Goal: Find specific page/section

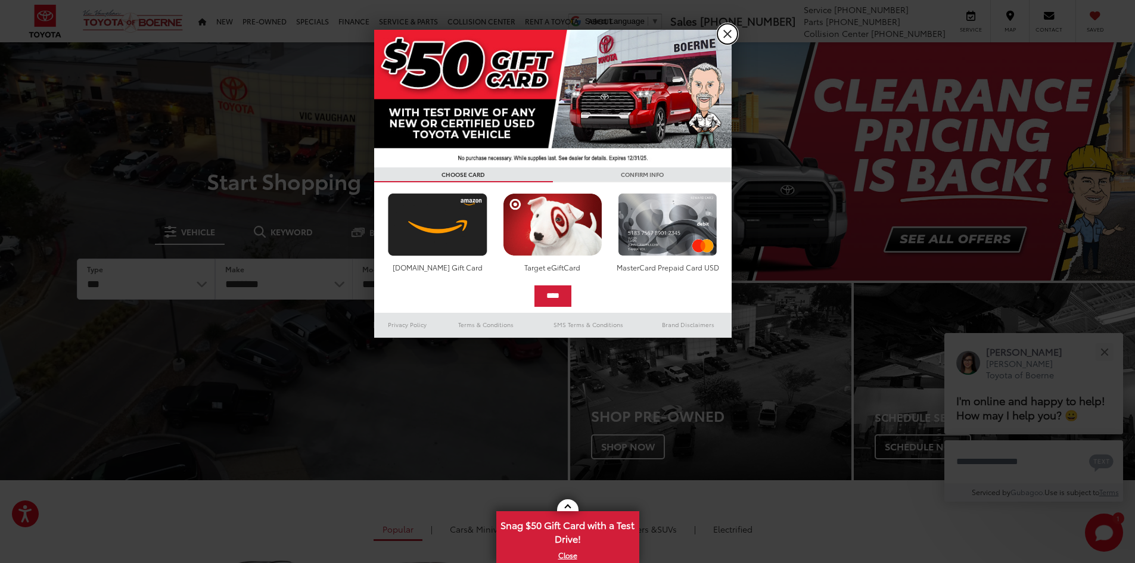
click at [726, 39] on link "X" at bounding box center [727, 34] width 20 height 20
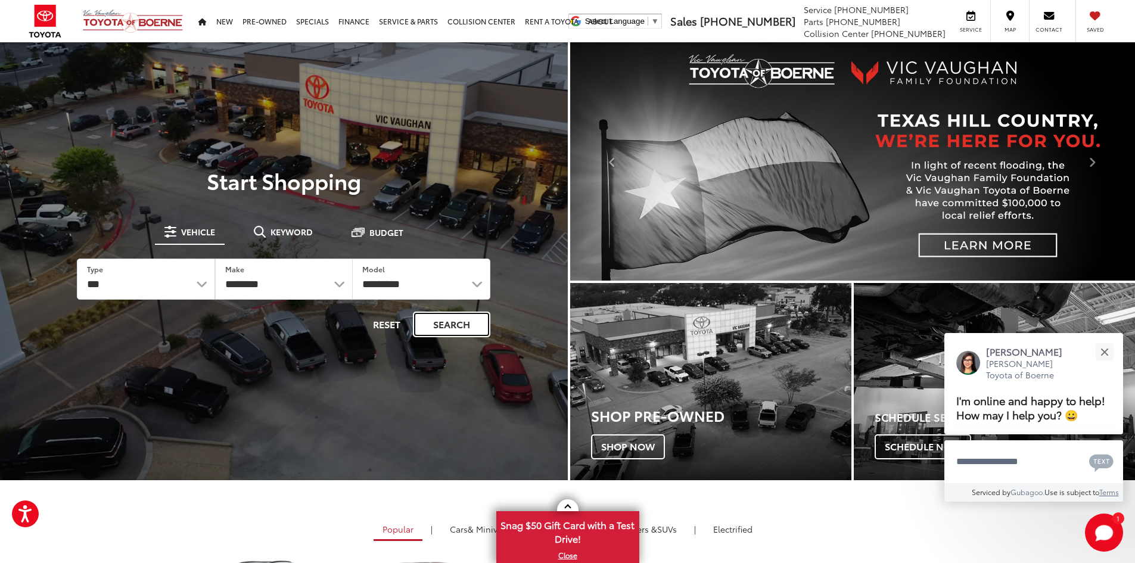
click at [460, 326] on button "Search" at bounding box center [451, 325] width 77 height 26
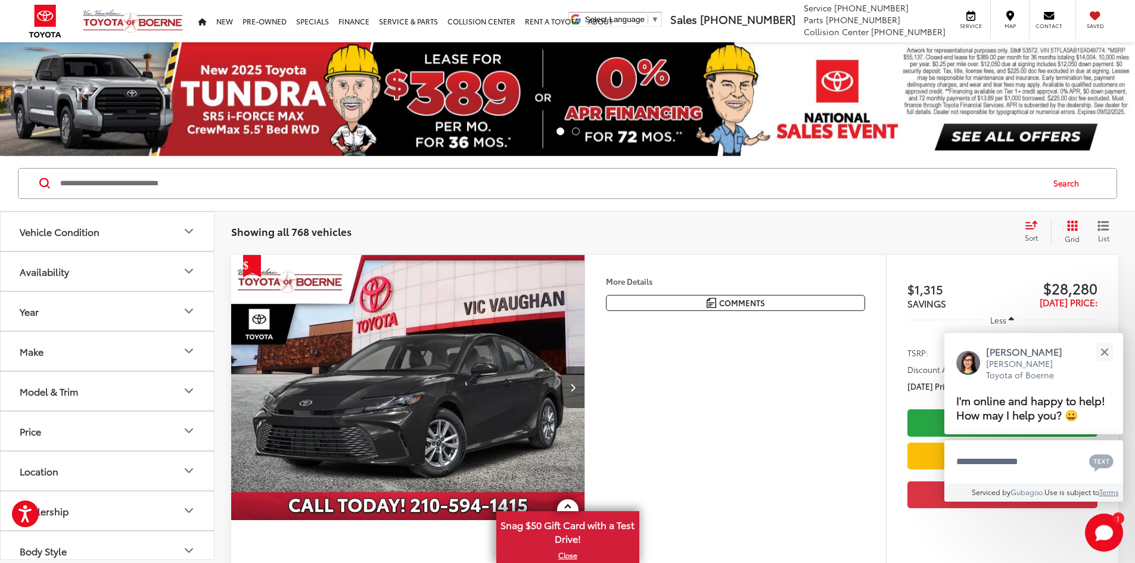
click at [193, 349] on icon "Make" at bounding box center [189, 351] width 14 height 14
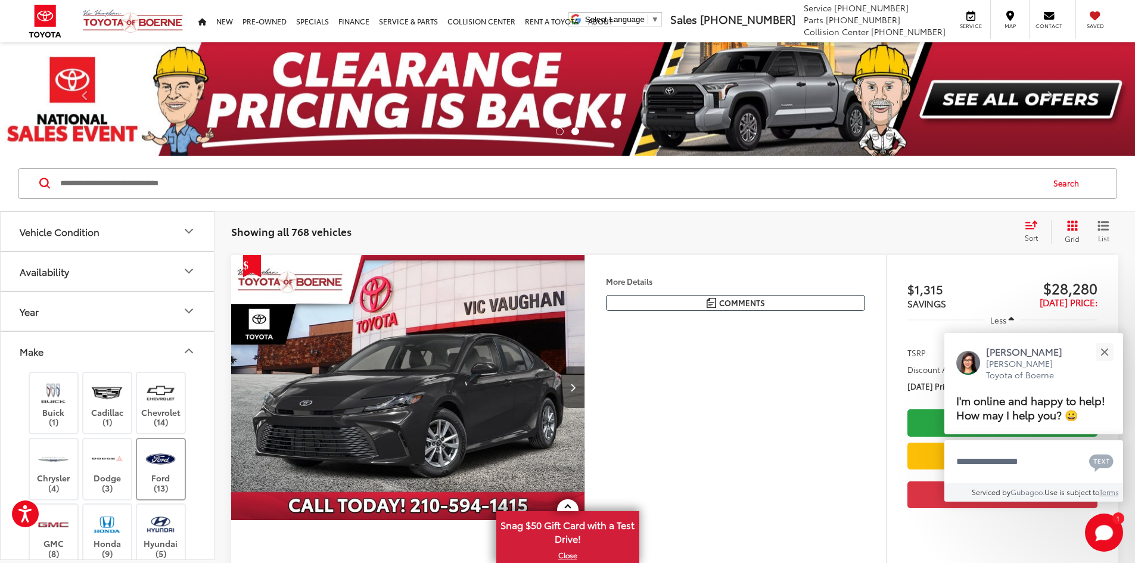
click at [148, 461] on img at bounding box center [160, 459] width 33 height 28
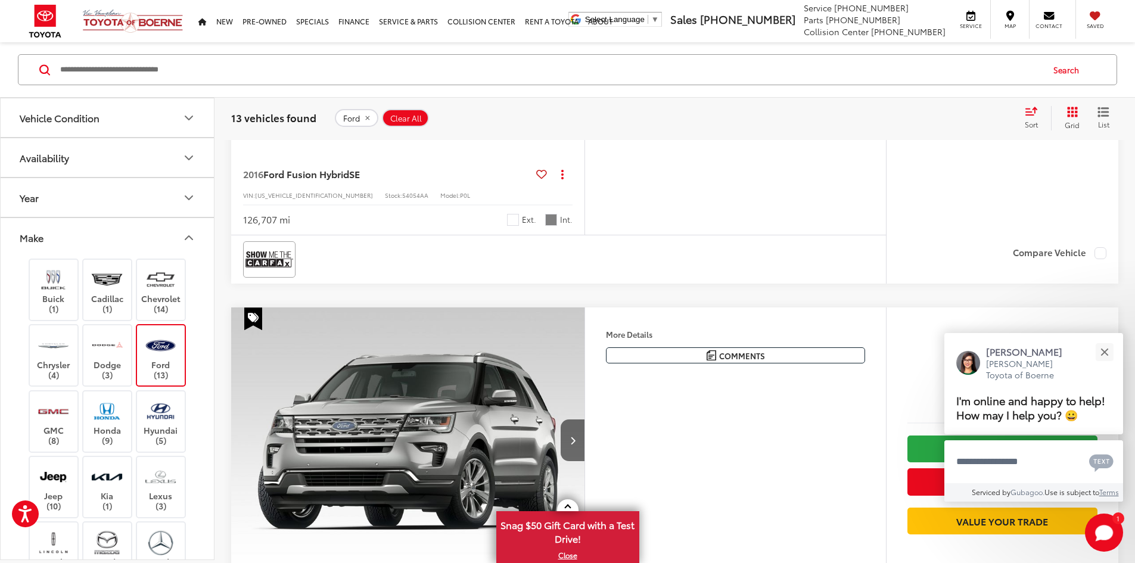
scroll to position [3574, 0]
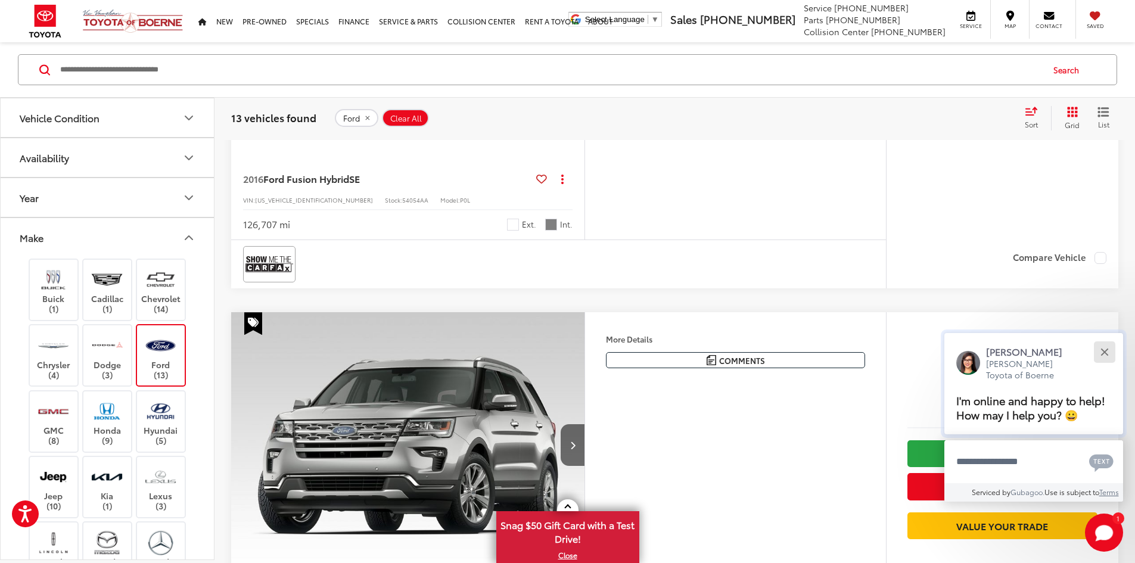
click at [1107, 354] on div "Close" at bounding box center [1104, 352] width 8 height 8
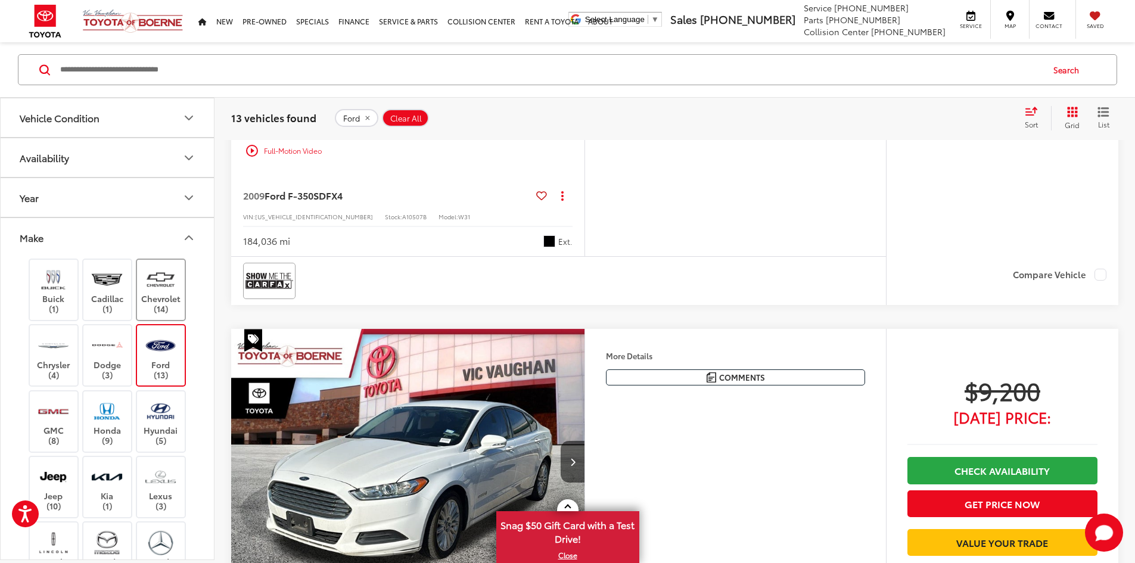
scroll to position [2978, 0]
